Goal: Find specific page/section: Find specific page/section

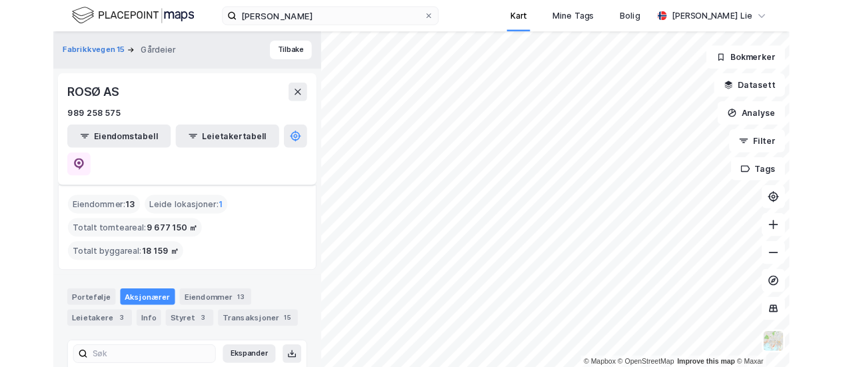
scroll to position [87, 0]
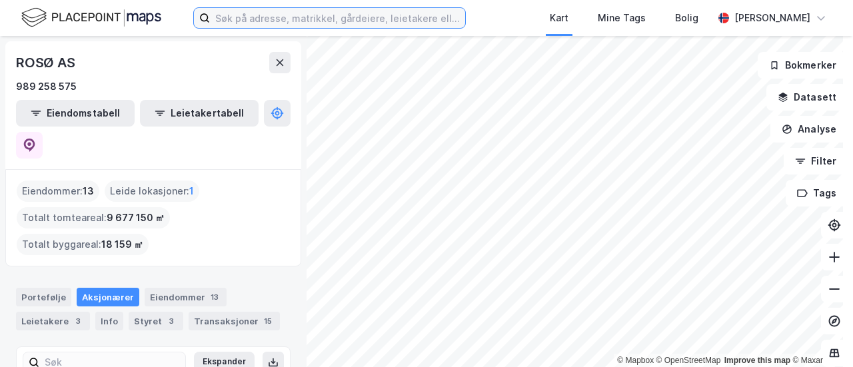
click at [299, 23] on input at bounding box center [337, 18] width 255 height 20
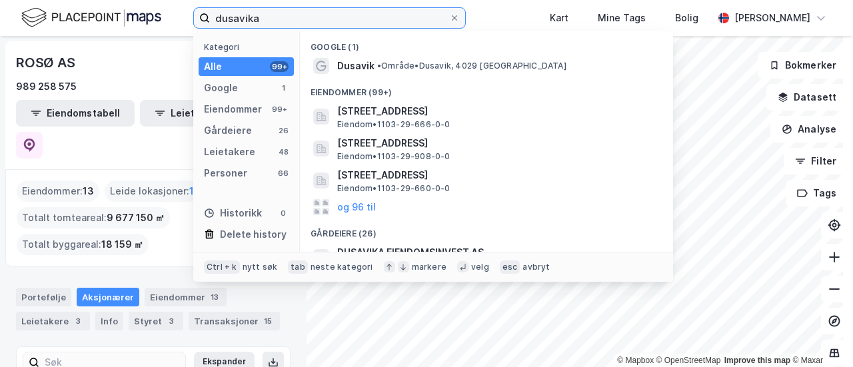
type input "dusavika"
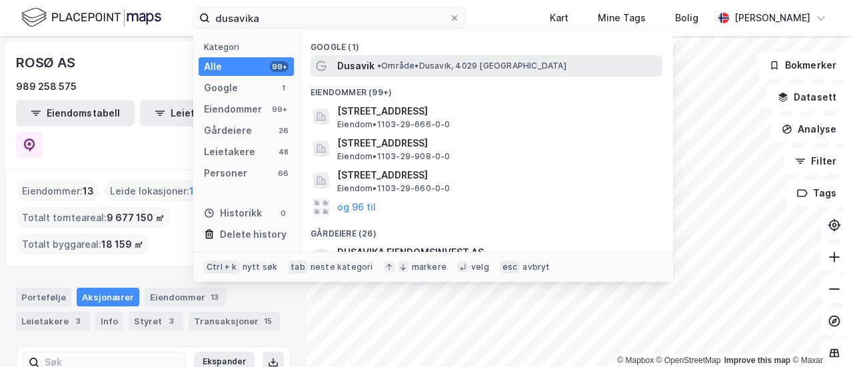
click at [370, 61] on span "Dusavik" at bounding box center [355, 66] width 37 height 16
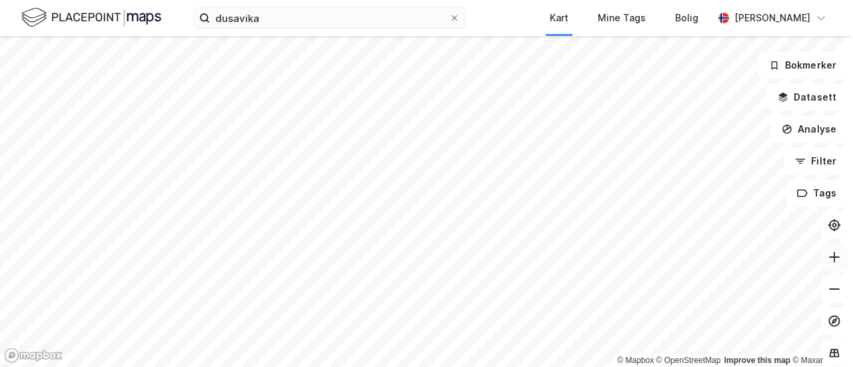
click at [830, 265] on button at bounding box center [834, 257] width 27 height 27
